Goal: Navigation & Orientation: Find specific page/section

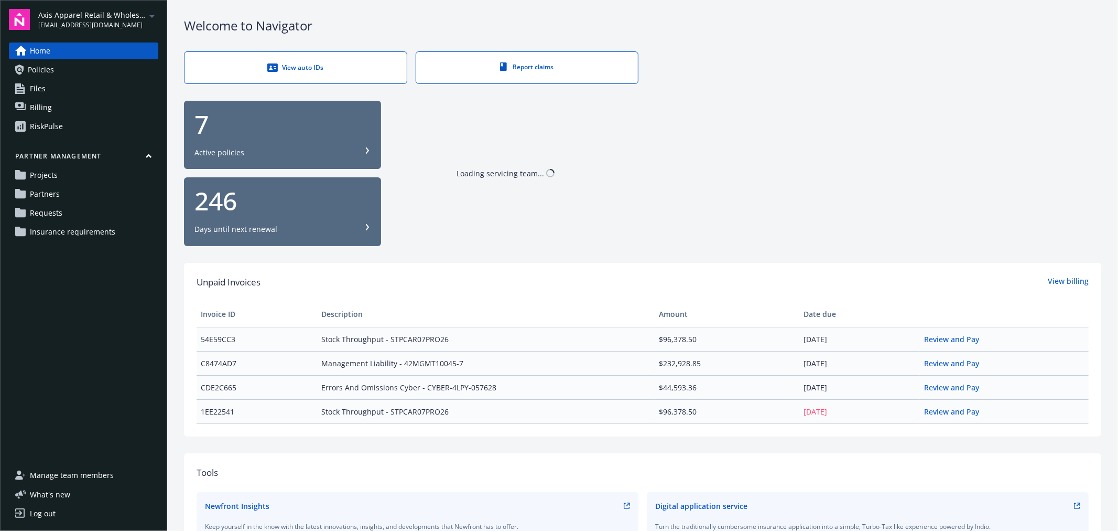
click at [150, 16] on icon "arrowDropDown" at bounding box center [152, 16] width 13 height 13
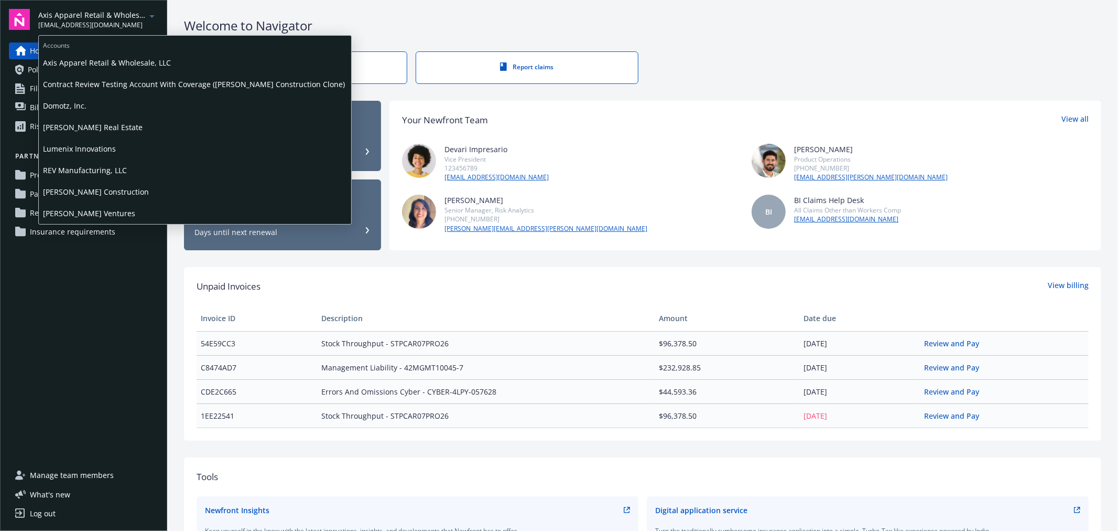
click at [80, 102] on span "Domotz, Inc." at bounding box center [195, 105] width 304 height 21
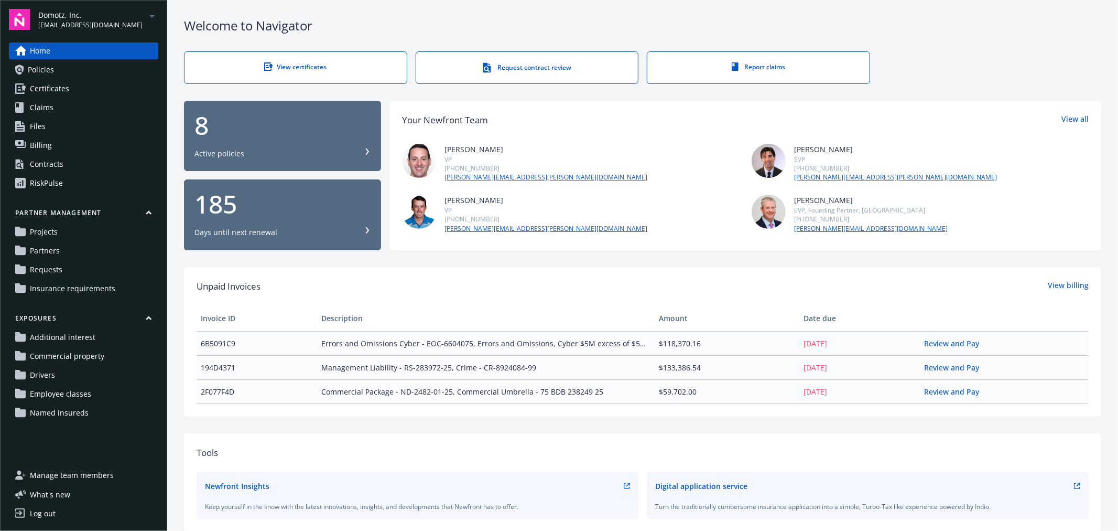
click at [56, 161] on div "Contracts" at bounding box center [47, 164] width 34 height 17
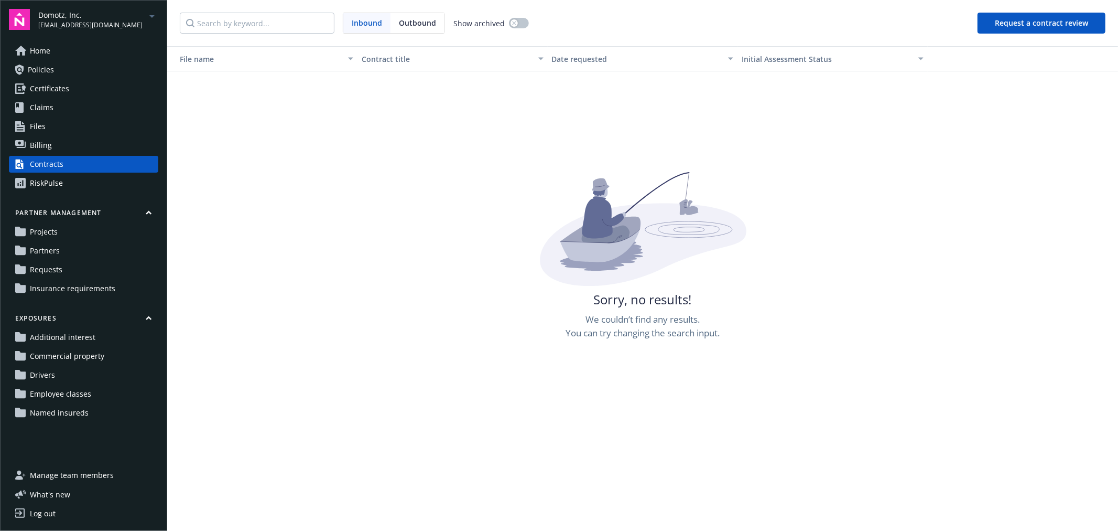
click at [39, 48] on span "Home" at bounding box center [40, 50] width 20 height 17
